Goal: Task Accomplishment & Management: Manage account settings

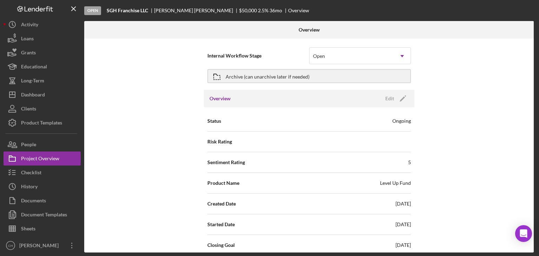
scroll to position [738, 0]
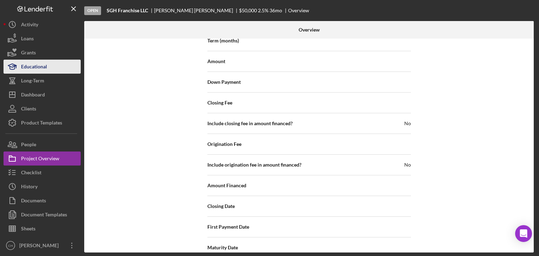
click at [55, 66] on button "Educational" at bounding box center [42, 67] width 77 height 14
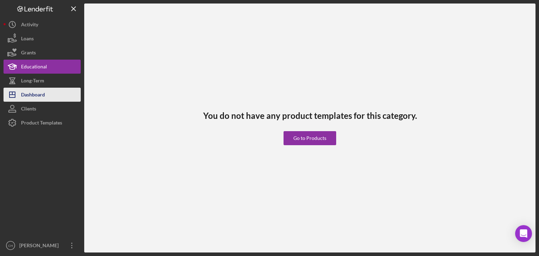
click at [34, 94] on div "Dashboard" at bounding box center [33, 96] width 24 height 16
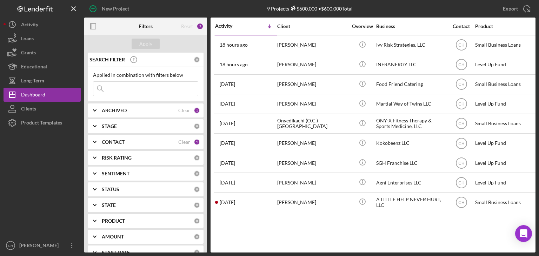
click at [117, 88] on input at bounding box center [145, 89] width 105 height 14
click at [112, 110] on b "ARCHIVED" at bounding box center [114, 111] width 25 height 6
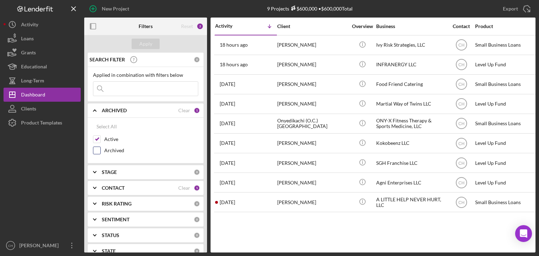
click at [95, 150] on input "Archived" at bounding box center [96, 150] width 7 height 7
checkbox input "true"
click at [96, 138] on input "Active" at bounding box center [96, 139] width 7 height 7
checkbox input "false"
click at [114, 87] on input at bounding box center [145, 89] width 105 height 14
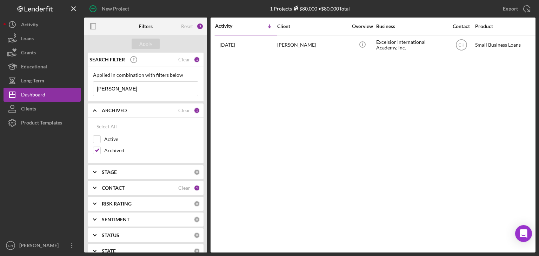
type input "[PERSON_NAME]"
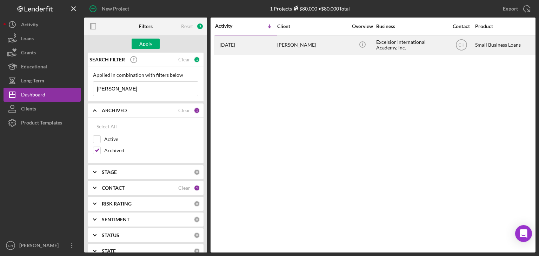
click at [316, 46] on div "[PERSON_NAME]" at bounding box center [312, 45] width 70 height 19
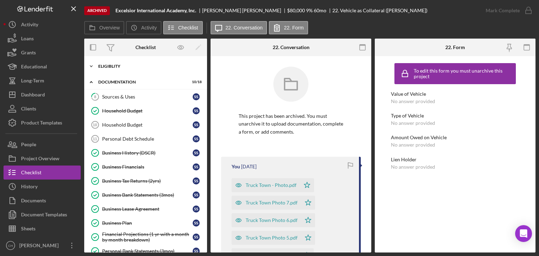
click at [112, 67] on div "Eligiblity" at bounding box center [148, 66] width 100 height 4
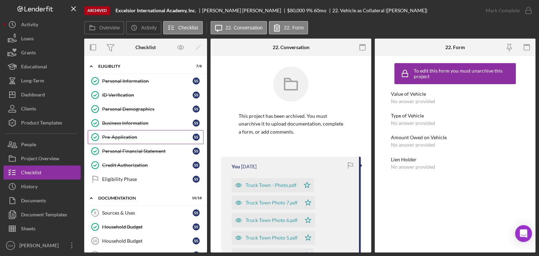
click at [123, 136] on div "Pre-Application" at bounding box center [147, 137] width 91 height 6
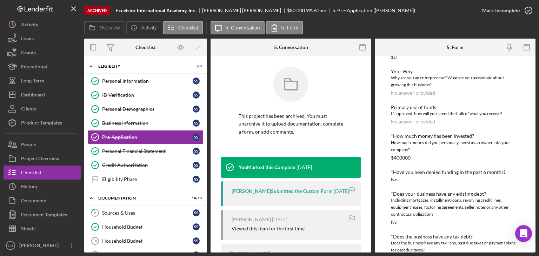
scroll to position [515, 0]
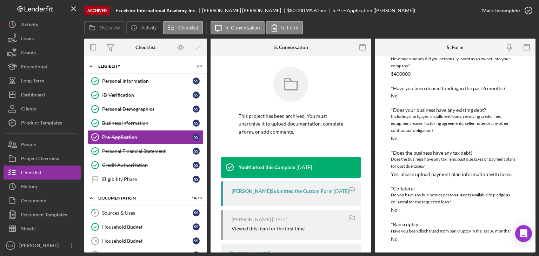
drag, startPoint x: 435, startPoint y: 180, endPoint x: 441, endPoint y: 196, distance: 16.6
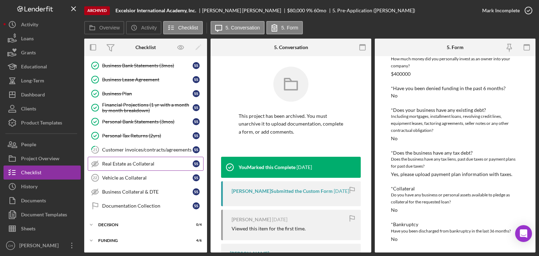
scroll to position [257, 0]
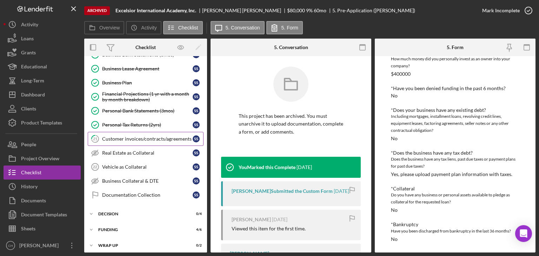
click at [140, 138] on div "Customer invoices/contracts/agreements" at bounding box center [147, 139] width 91 height 6
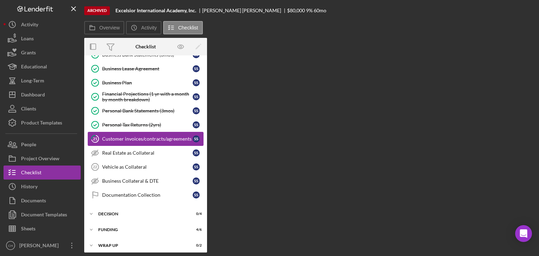
scroll to position [257, 0]
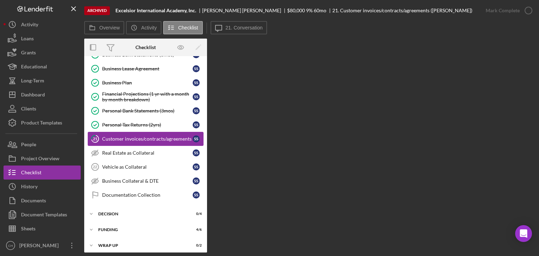
click at [142, 139] on link "21 Customer invoices/contracts/agreements S S" at bounding box center [146, 139] width 116 height 14
click at [141, 138] on div "Customer invoices/contracts/agreements" at bounding box center [147, 139] width 91 height 6
click at [140, 138] on div "Customer invoices/contracts/agreements" at bounding box center [147, 139] width 91 height 6
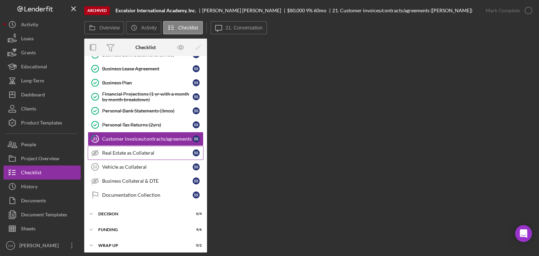
click at [121, 151] on div "Real Estate as Collateral" at bounding box center [147, 153] width 91 height 6
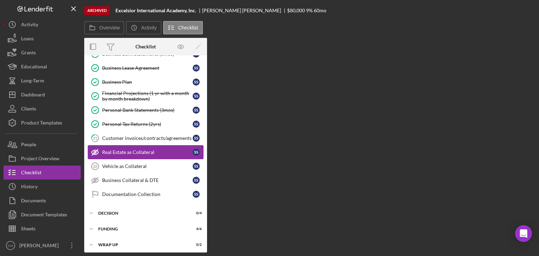
scroll to position [257, 0]
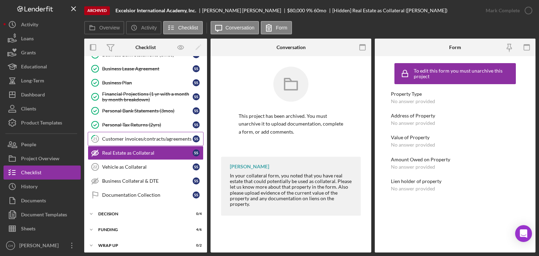
click at [111, 139] on link "21 Customer invoices/contracts/agreements S S" at bounding box center [146, 139] width 116 height 14
